Goal: Navigation & Orientation: Find specific page/section

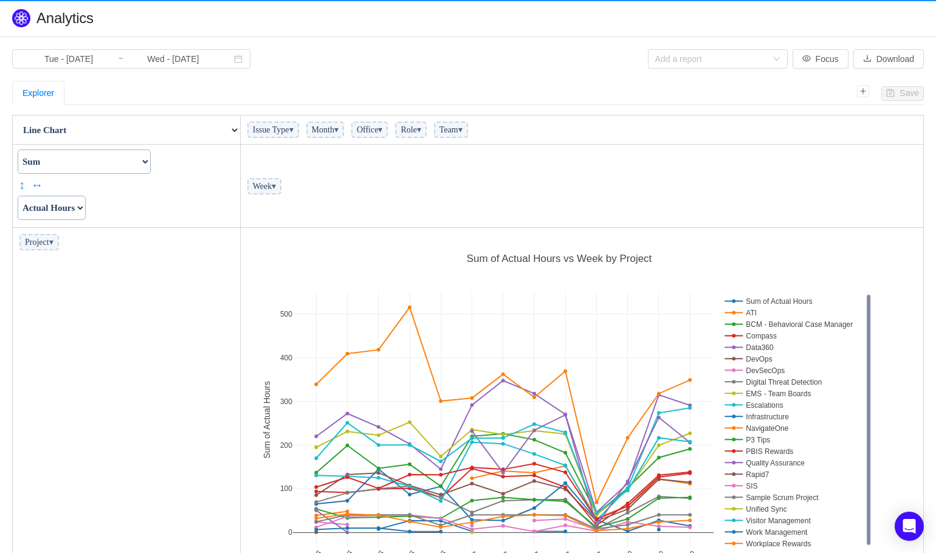
scroll to position [365, 676]
